Goal: Task Accomplishment & Management: Manage account settings

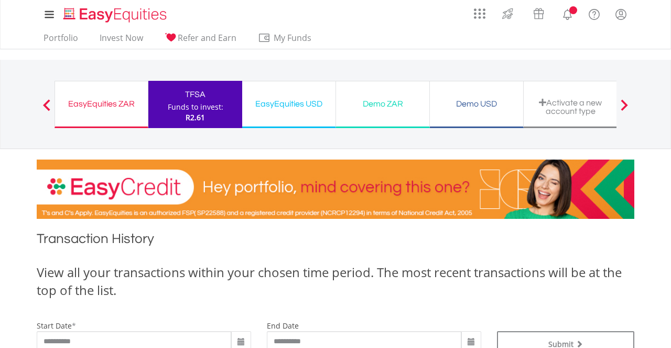
scroll to position [229, 0]
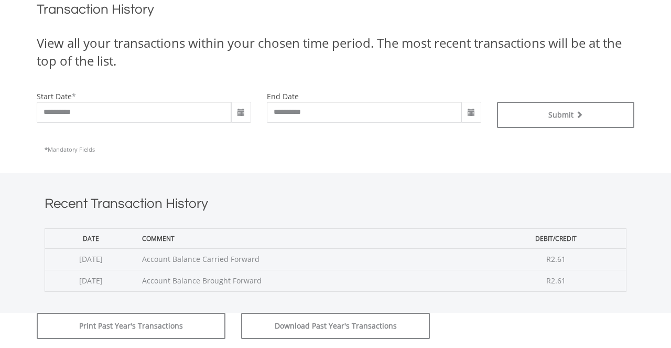
click at [241, 111] on span at bounding box center [241, 113] width 8 height 8
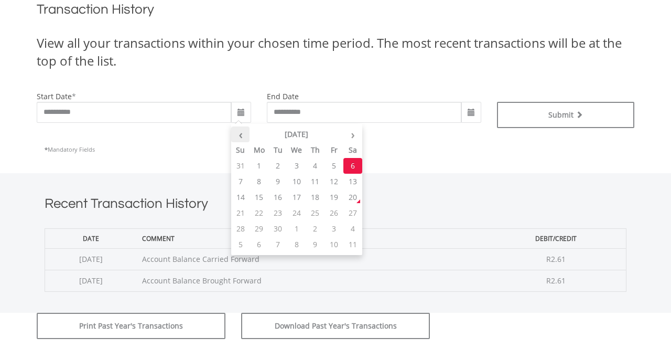
click at [246, 133] on th "‹" at bounding box center [240, 134] width 19 height 16
click at [313, 165] on td "1" at bounding box center [315, 166] width 19 height 16
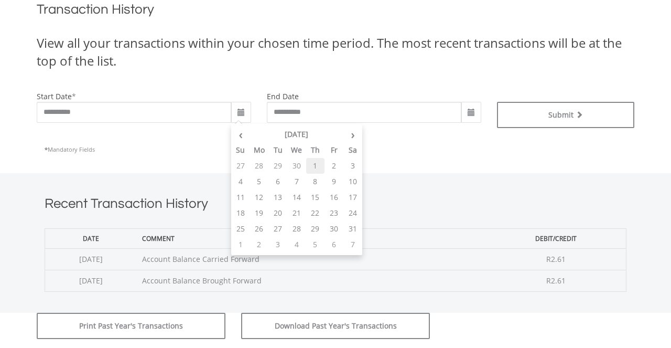
type input "**********"
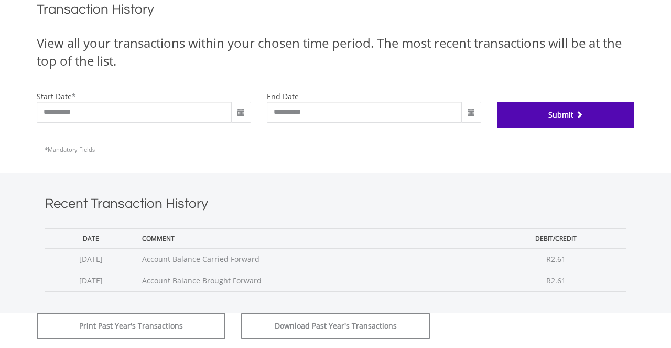
click at [539, 124] on button "Submit" at bounding box center [566, 115] width 138 height 26
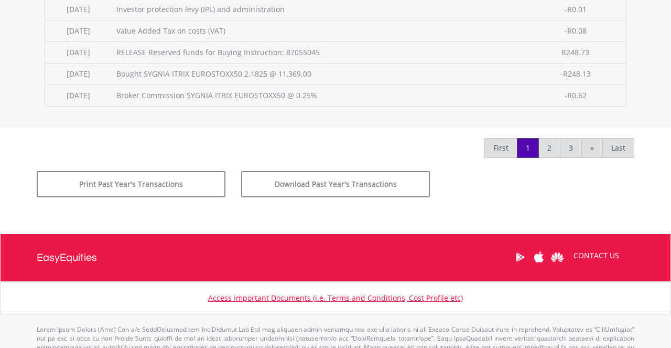
scroll to position [582, 0]
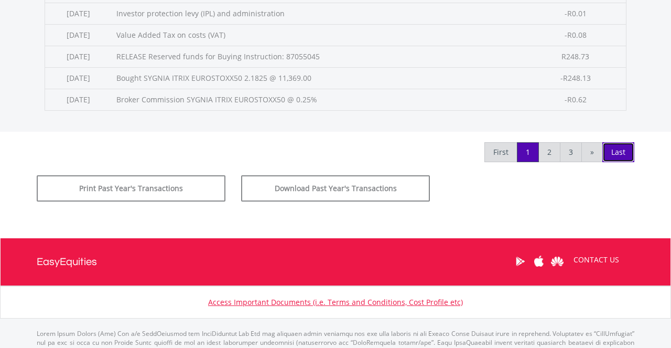
click at [620, 156] on link "Last" at bounding box center [618, 152] width 32 height 20
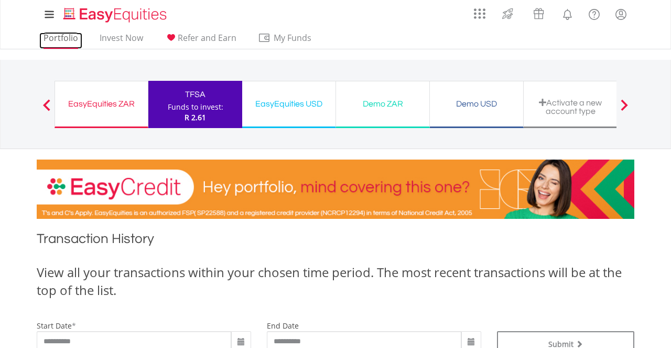
click at [68, 37] on link "Portfolio" at bounding box center [60, 41] width 43 height 16
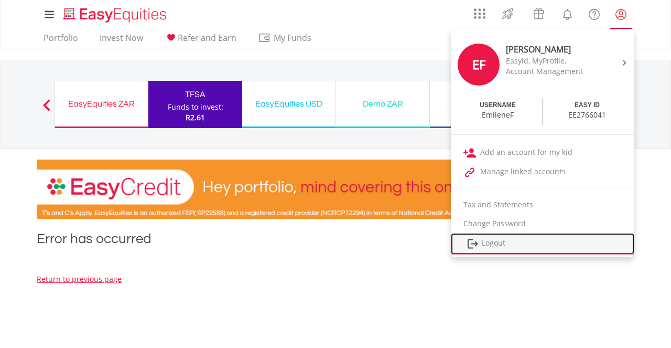
click at [476, 233] on link "Logout" at bounding box center [542, 243] width 183 height 21
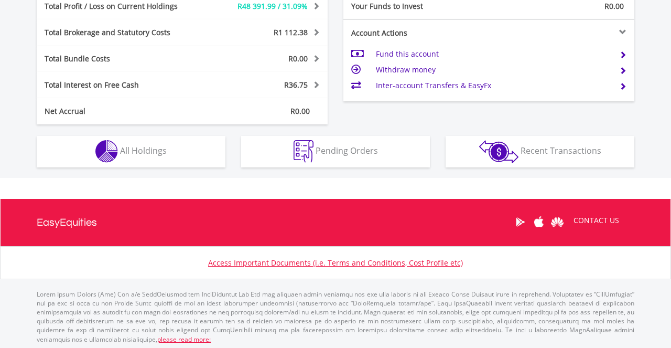
scroll to position [538, 0]
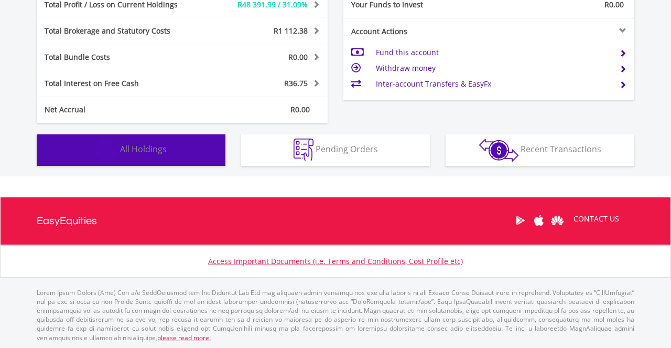
click at [183, 148] on button "Holdings All Holdings" at bounding box center [131, 149] width 189 height 31
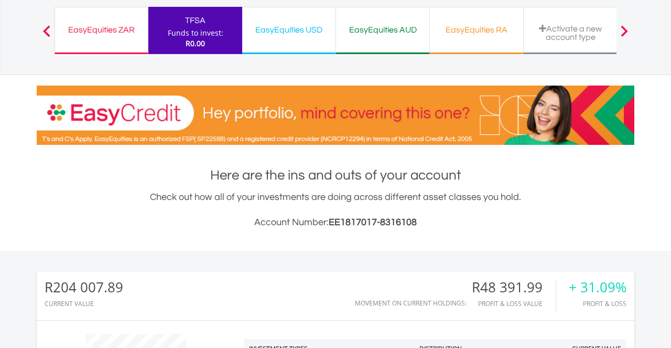
scroll to position [0, 0]
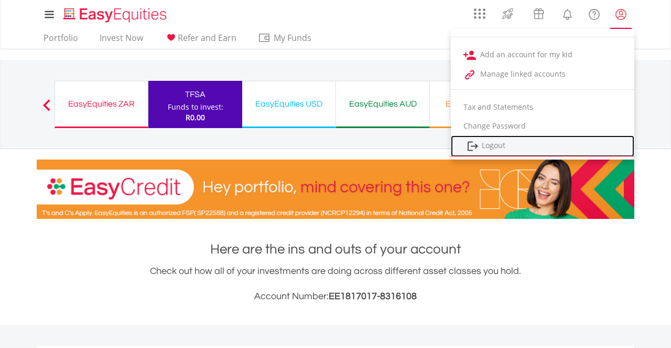
click at [494, 142] on link "Logout" at bounding box center [542, 145] width 183 height 21
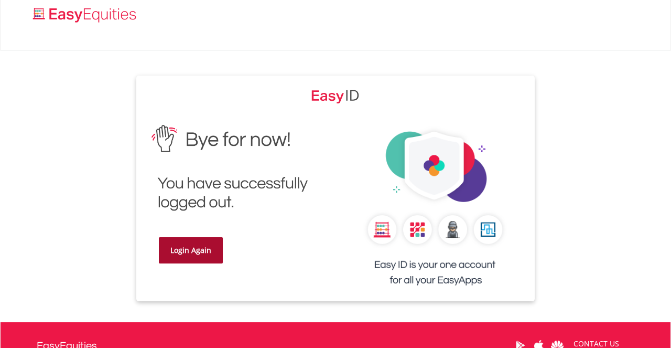
click at [185, 242] on link "Login Again" at bounding box center [191, 250] width 64 height 26
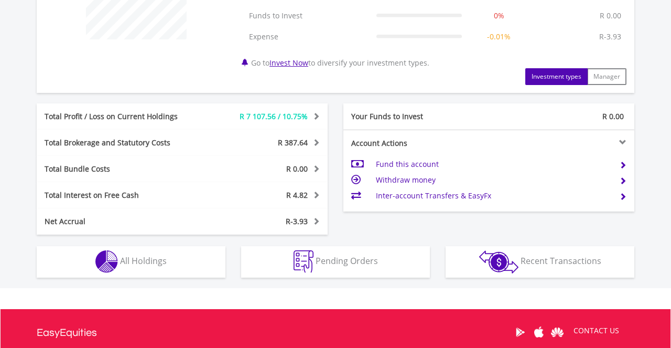
scroll to position [581, 0]
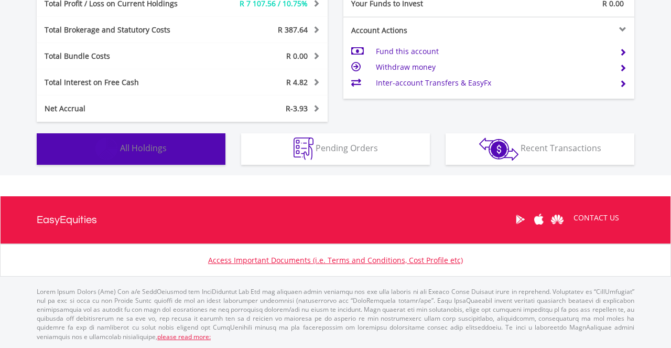
click at [135, 141] on button "Holdings All Holdings" at bounding box center [131, 148] width 189 height 31
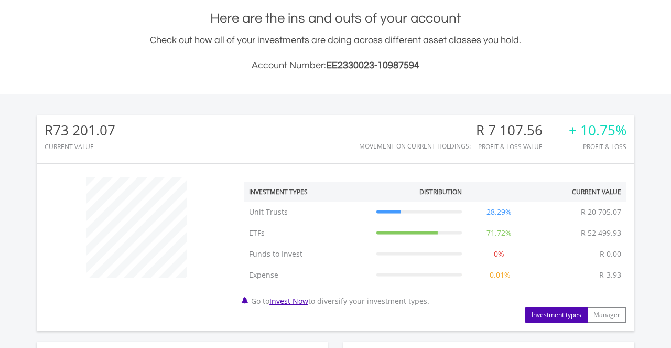
scroll to position [0, 0]
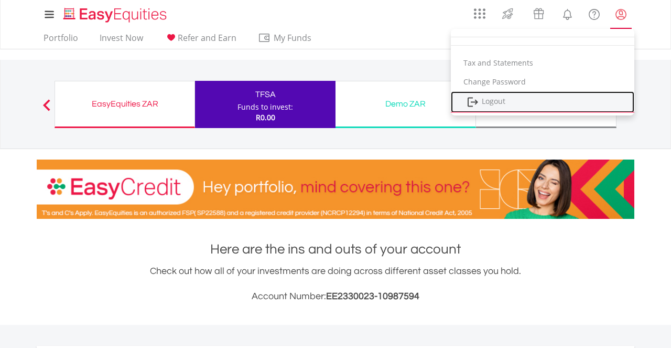
click at [498, 100] on link "Logout" at bounding box center [542, 101] width 183 height 21
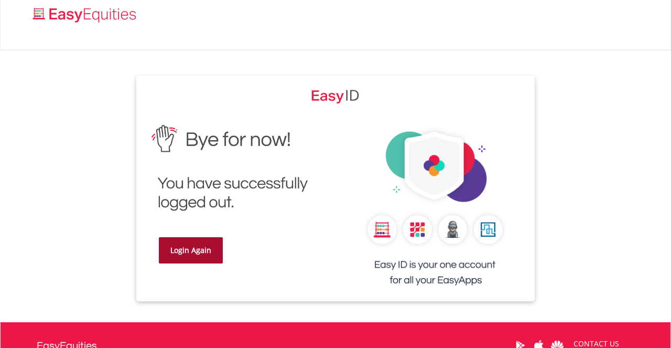
click at [189, 252] on link "Login Again" at bounding box center [191, 250] width 64 height 26
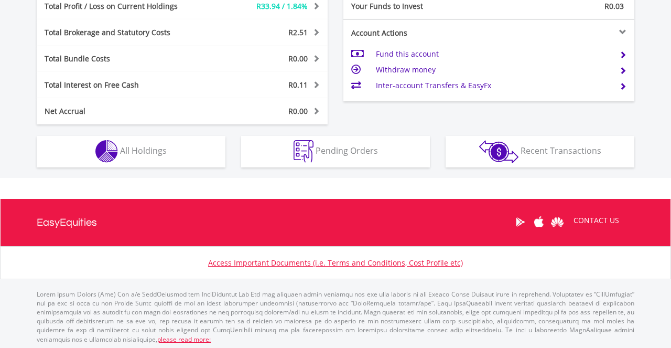
scroll to position [539, 0]
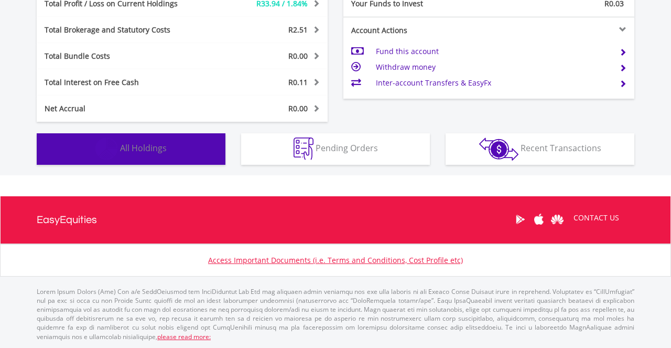
click at [135, 147] on span "All Holdings" at bounding box center [143, 148] width 47 height 12
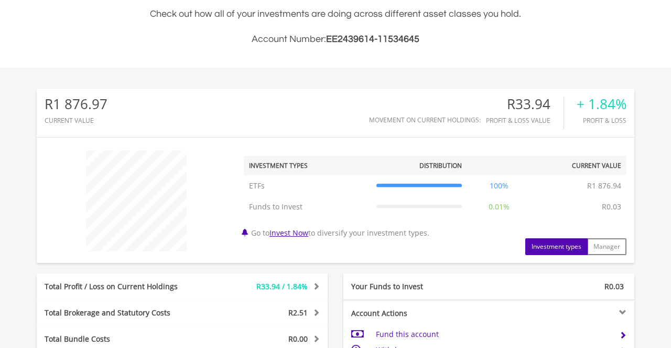
scroll to position [0, 0]
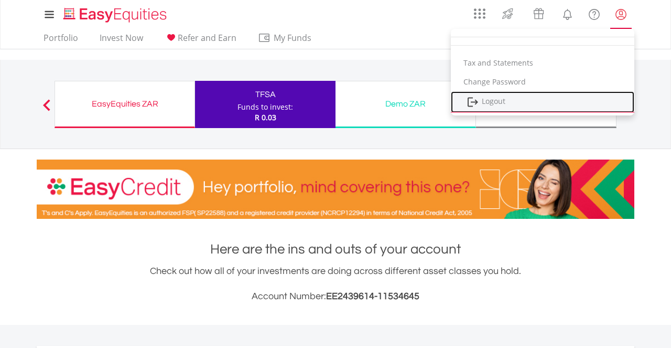
click at [505, 101] on link "Logout" at bounding box center [542, 101] width 183 height 21
